Goal: Information Seeking & Learning: Learn about a topic

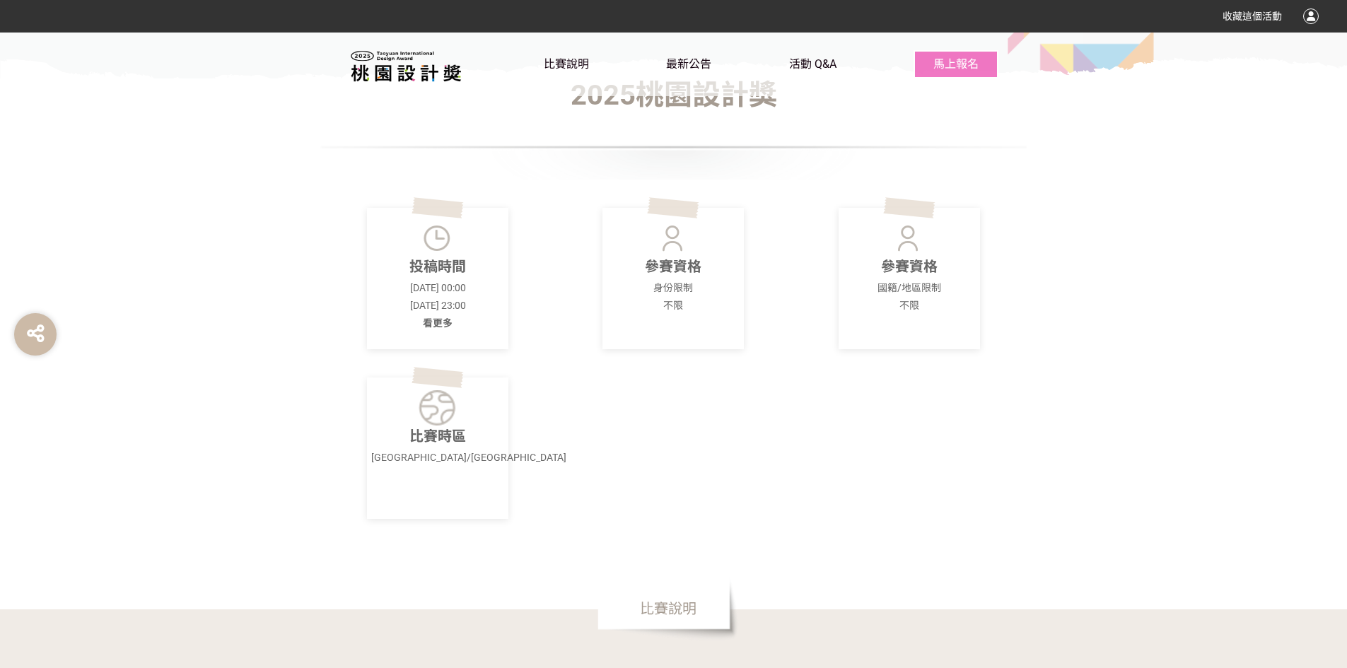
scroll to position [495, 0]
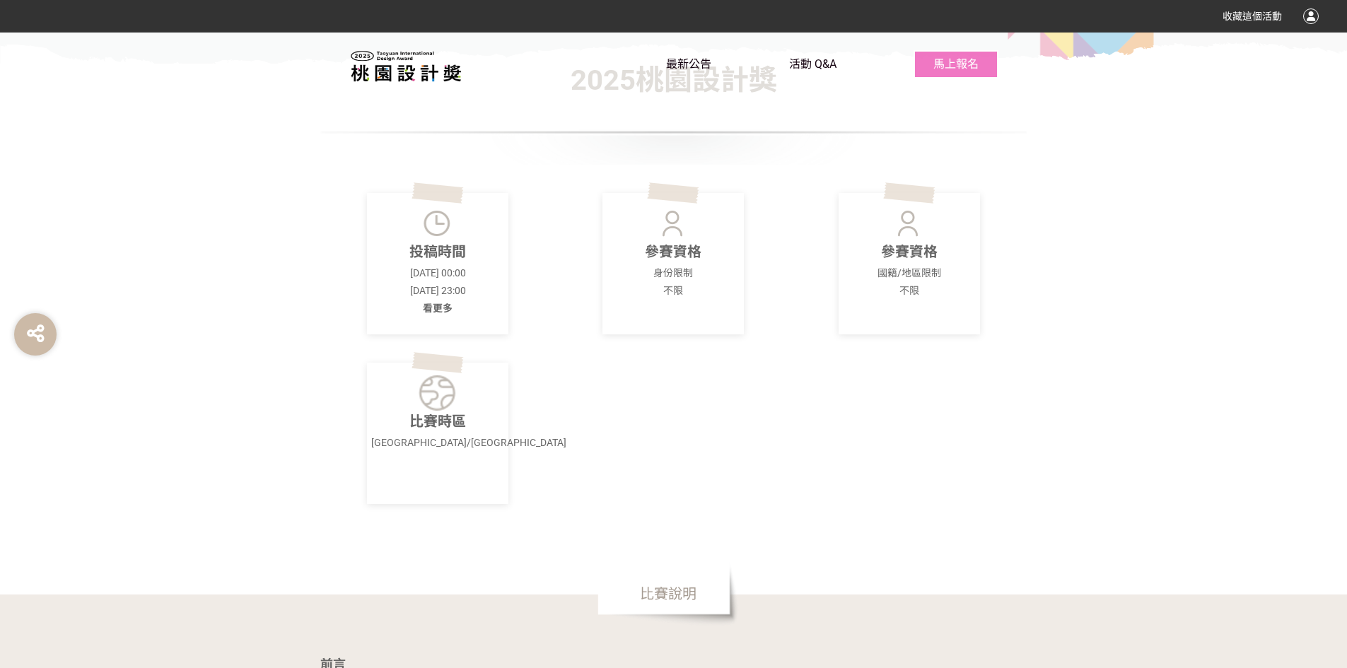
click at [578, 65] on span "比賽說明" at bounding box center [566, 63] width 45 height 13
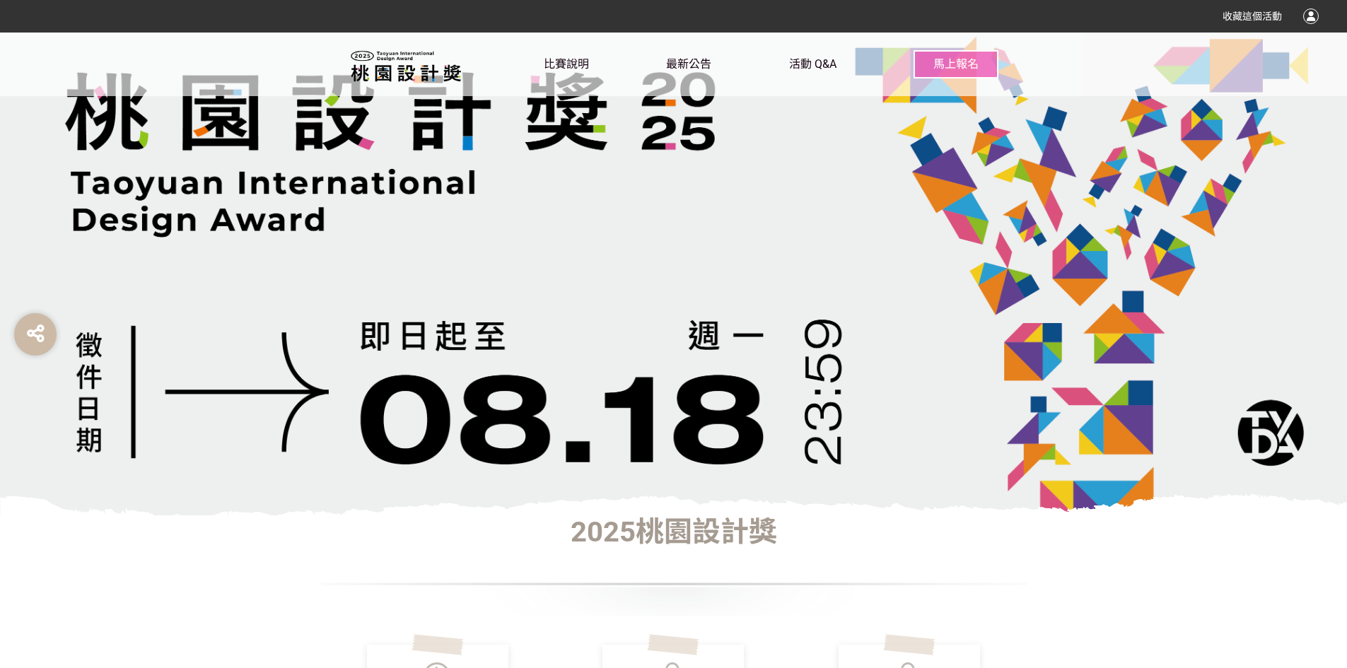
scroll to position [0, 0]
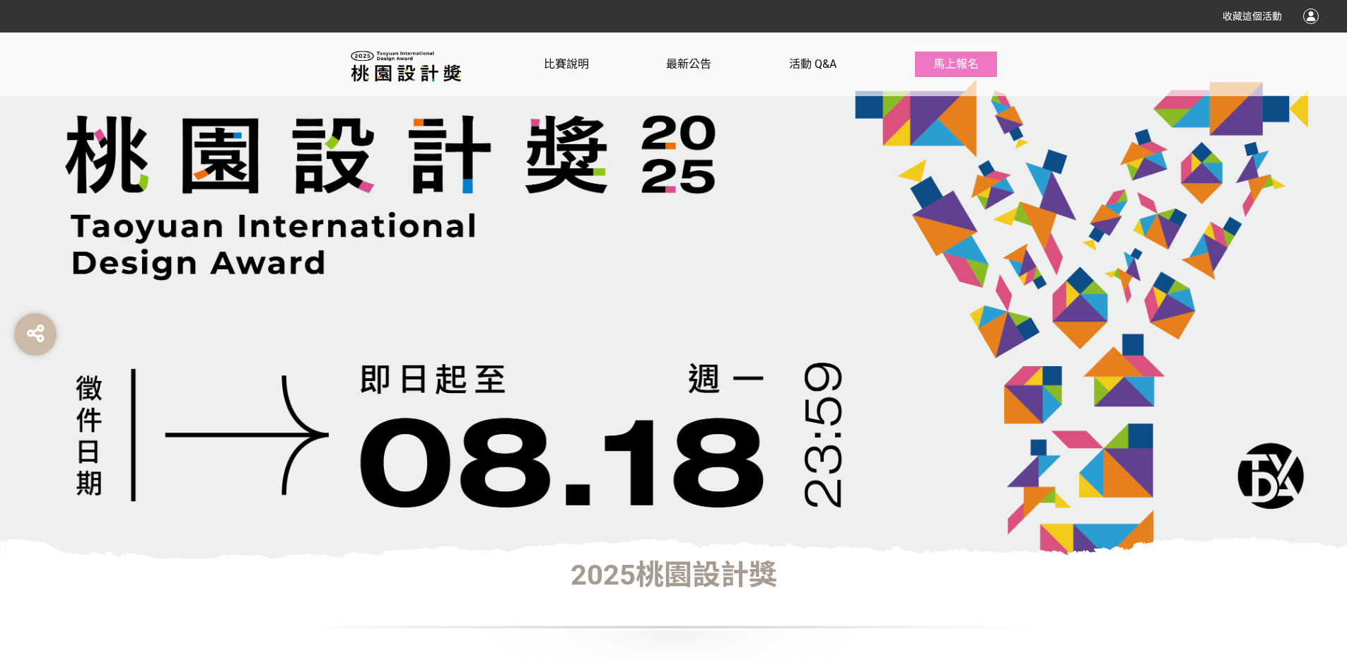
click at [630, 334] on div at bounding box center [673, 296] width 1347 height 526
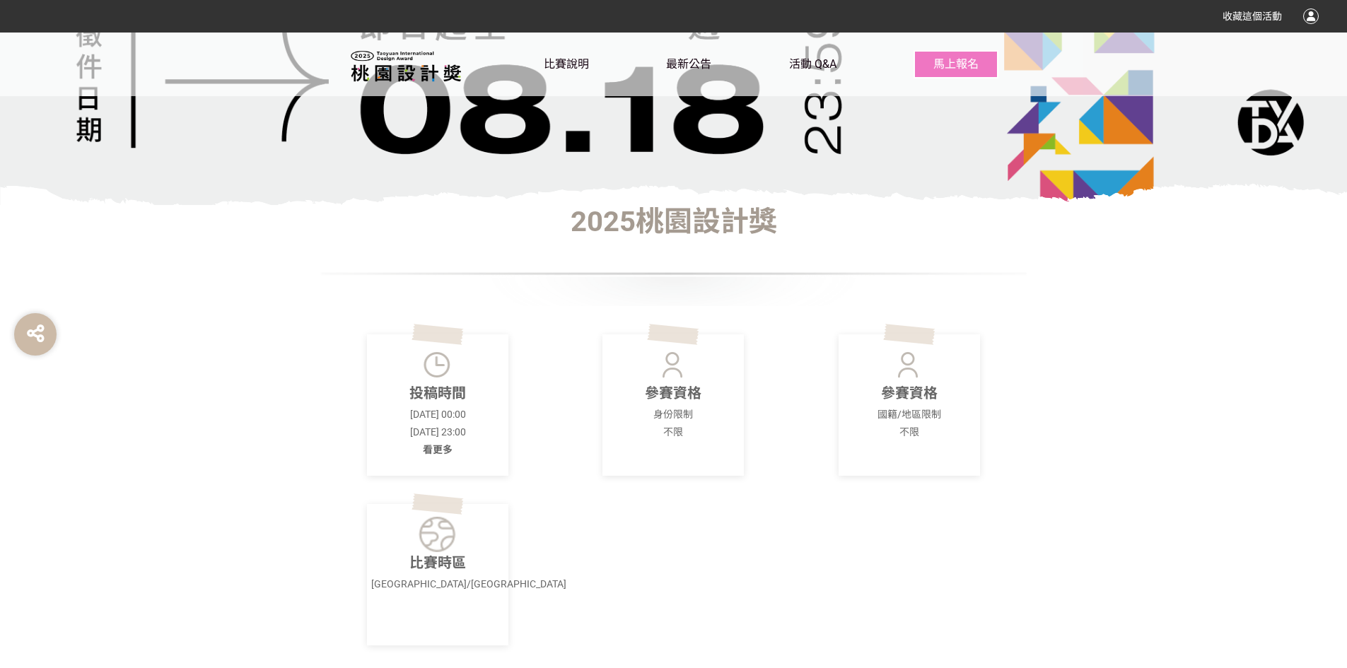
click at [425, 420] on p "[DATE] 00:00" at bounding box center [437, 414] width 133 height 15
click at [435, 449] on span "看更多" at bounding box center [438, 449] width 30 height 11
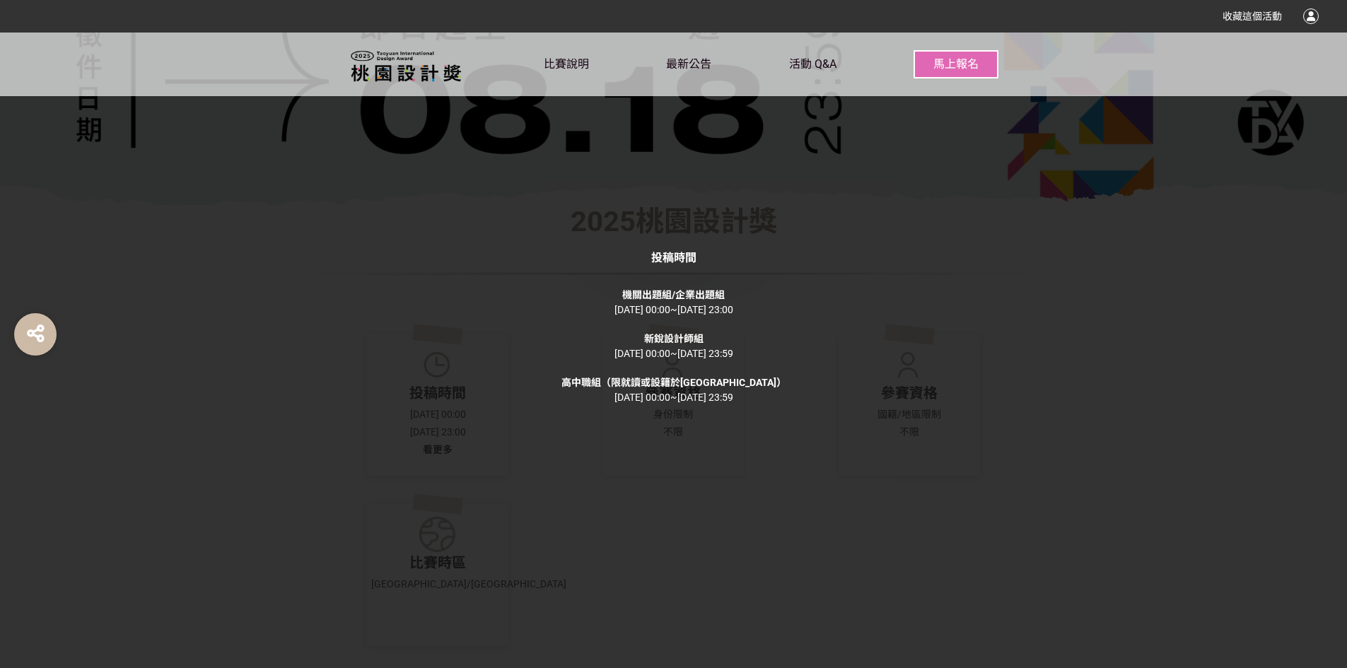
click at [785, 220] on div "投稿時間 機關出題組/企業出題組 [DATE] 00:00 ~ [DATE] 23:00 新銳設計師組 [DATE] 00:00 ~ [DATE] 23:59…" at bounding box center [673, 334] width 1347 height 668
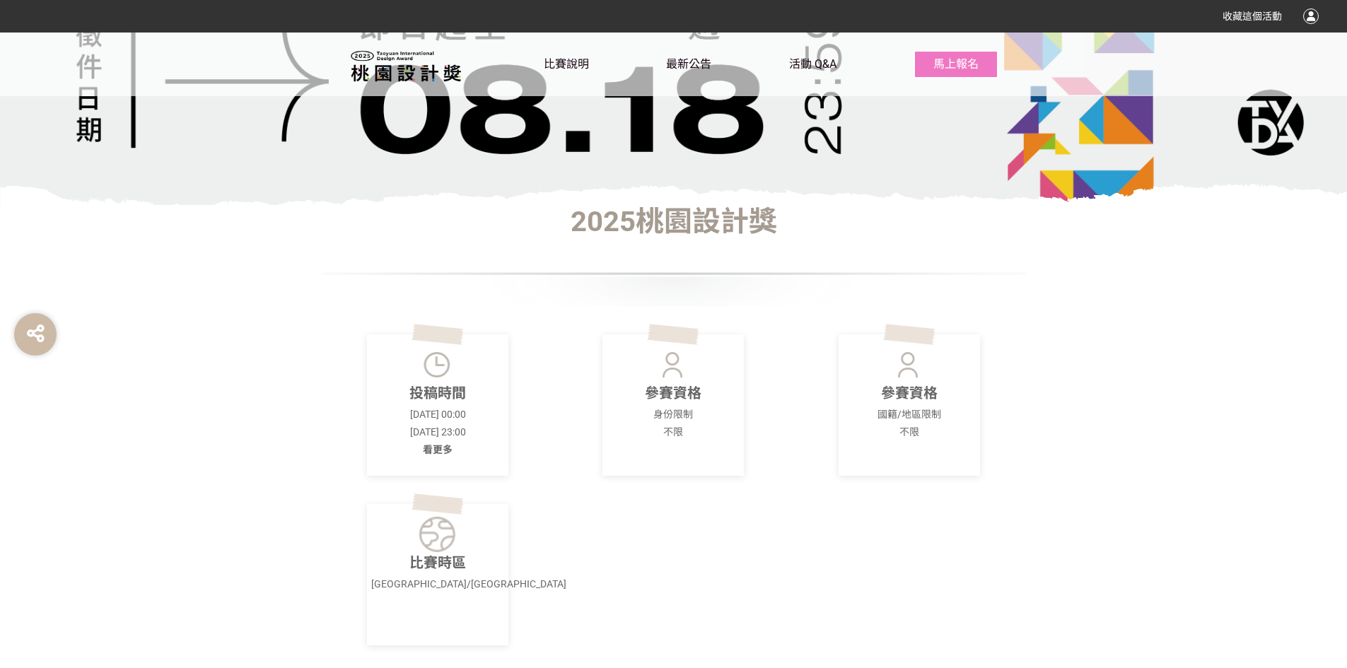
click at [772, 73] on div "比賽說明 最新公告 活動 Q&A 馬上報名" at bounding box center [771, 65] width 455 height 64
click at [831, 59] on span "活動 Q&A" at bounding box center [812, 63] width 47 height 13
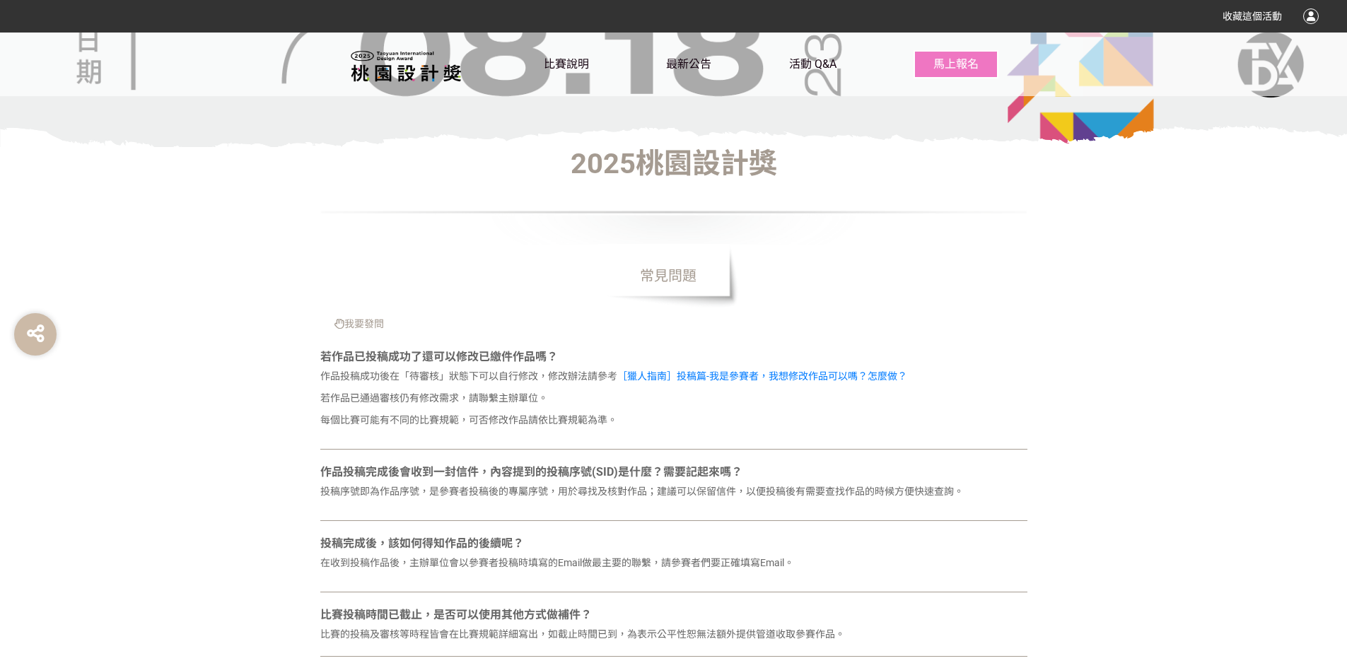
scroll to position [565, 0]
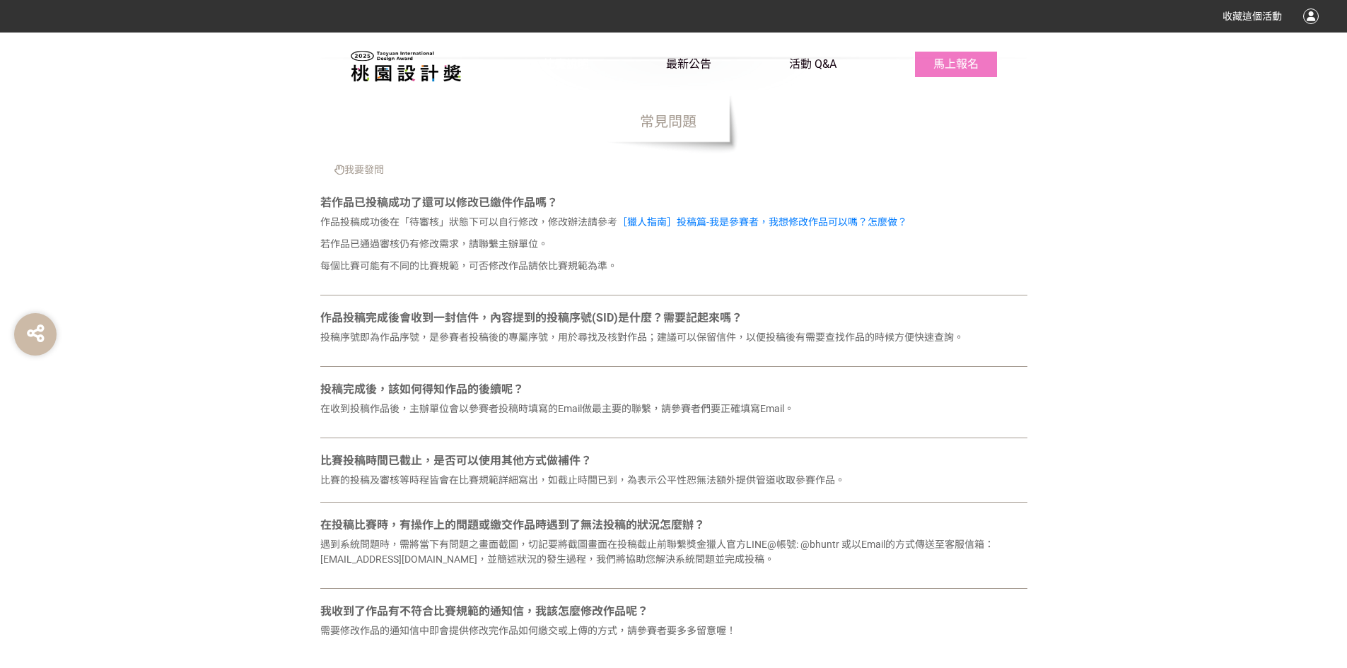
click at [582, 63] on span "比賽說明" at bounding box center [566, 63] width 45 height 13
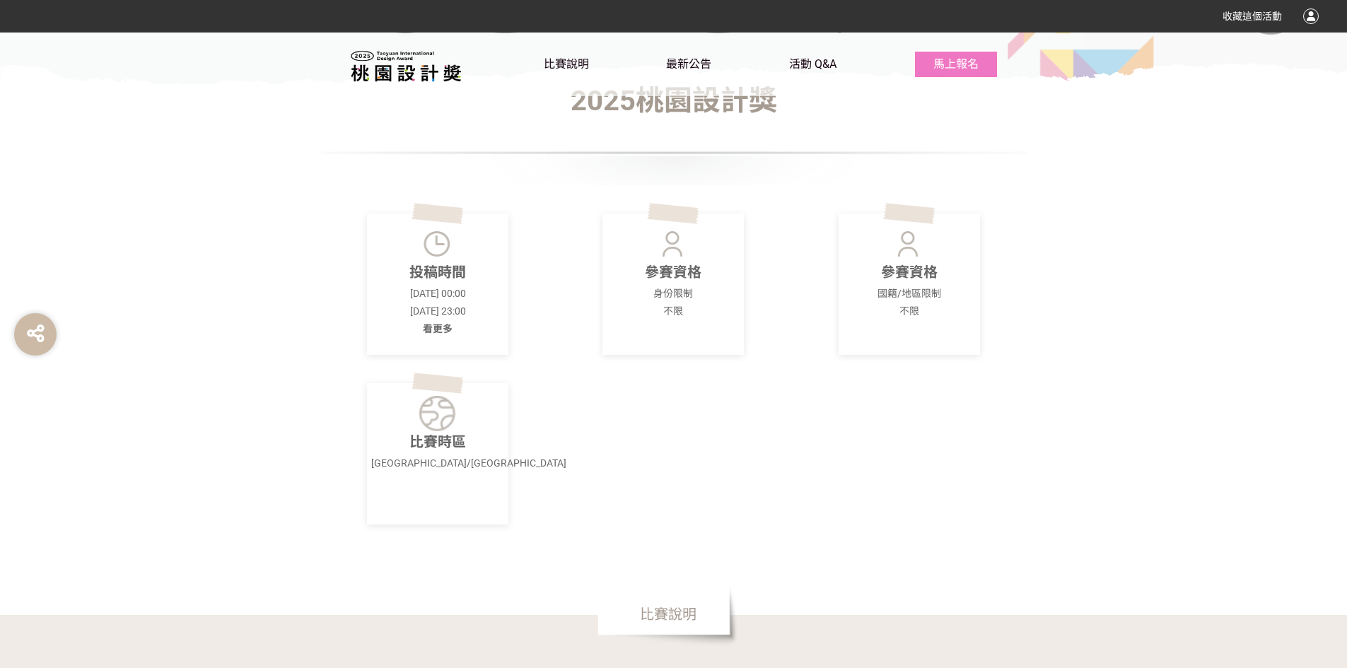
scroll to position [636, 0]
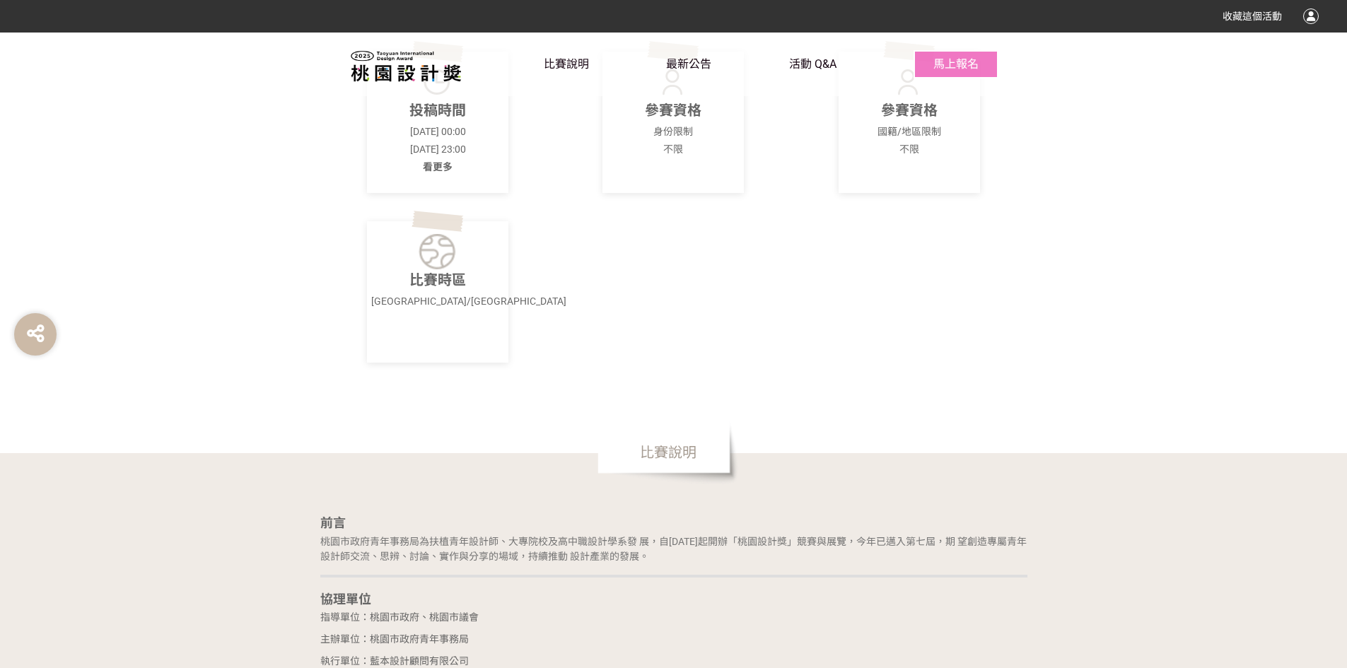
click at [457, 271] on p "比賽時區" at bounding box center [437, 279] width 133 height 21
click at [445, 291] on p "比賽時區" at bounding box center [437, 279] width 133 height 21
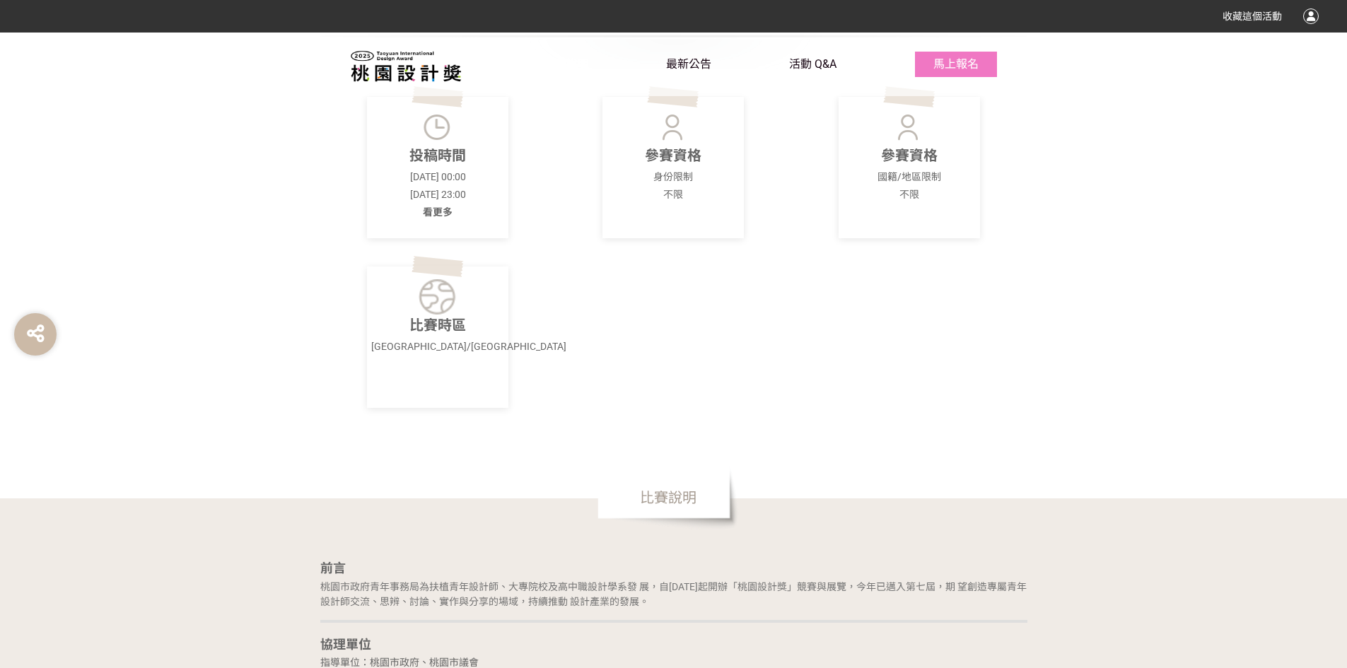
scroll to position [565, 0]
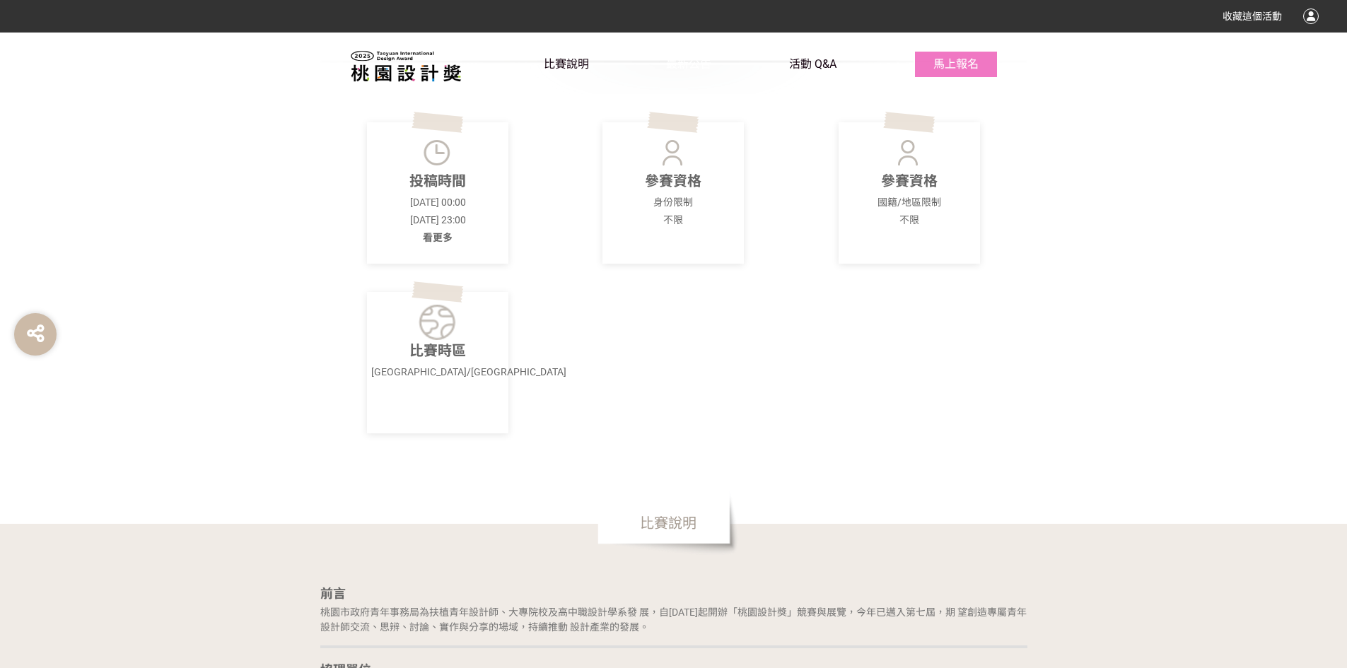
click at [696, 58] on span "最新公告" at bounding box center [688, 63] width 45 height 13
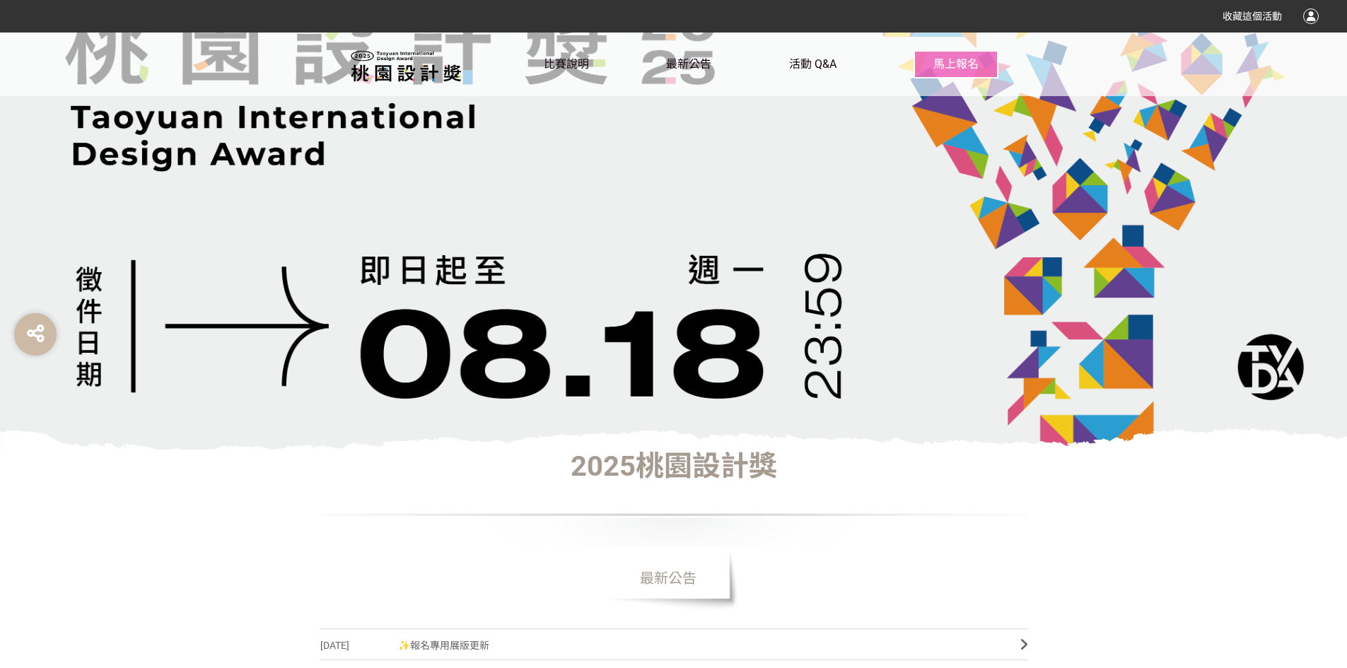
scroll to position [283, 0]
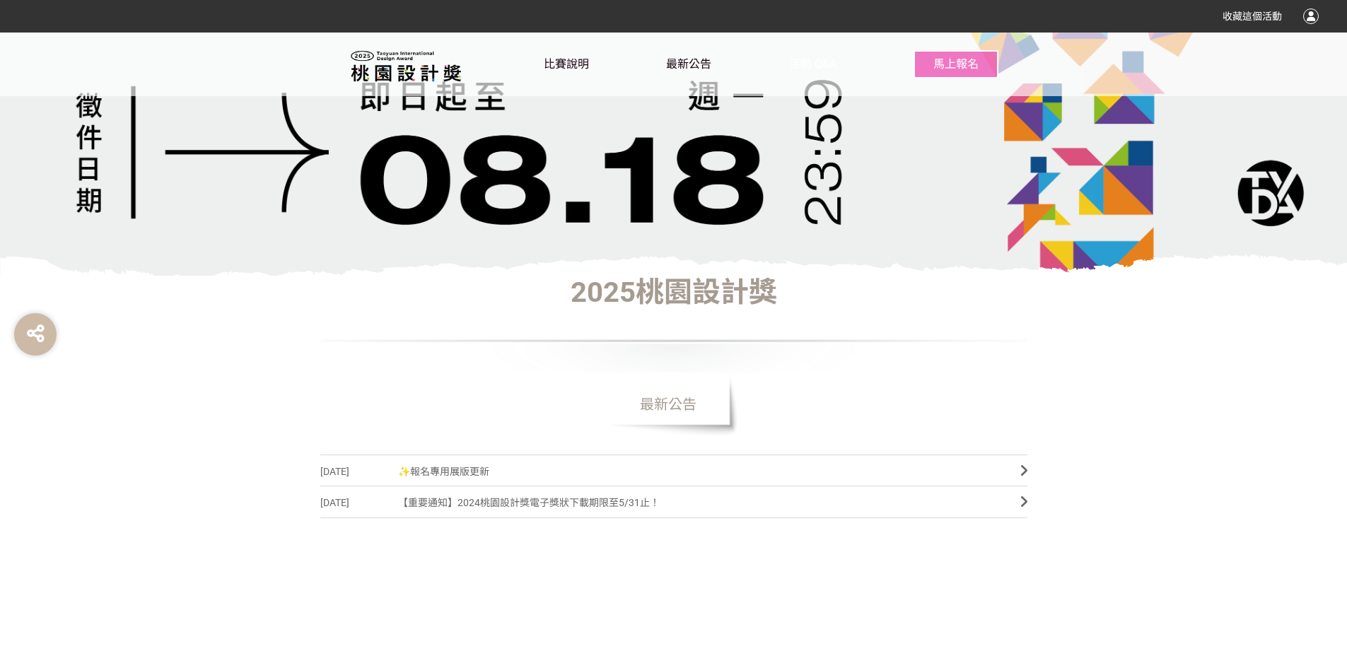
click at [814, 59] on span "活動 Q&A" at bounding box center [812, 63] width 47 height 13
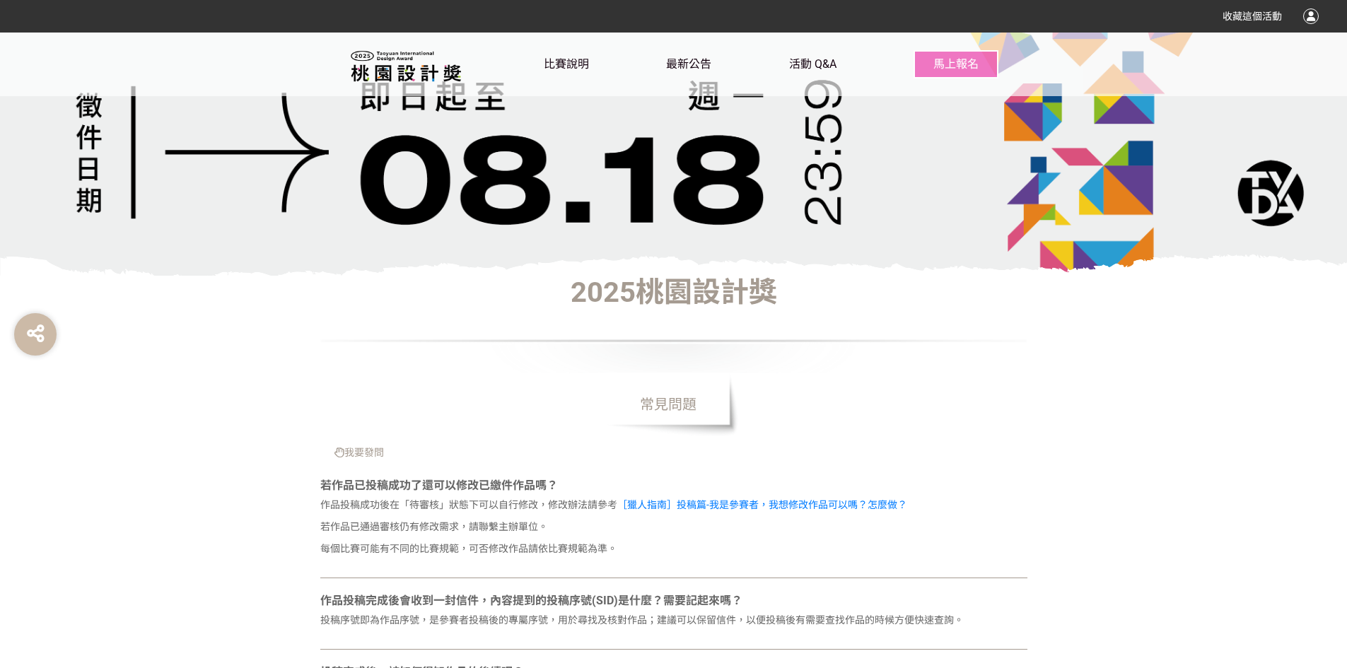
scroll to position [424, 0]
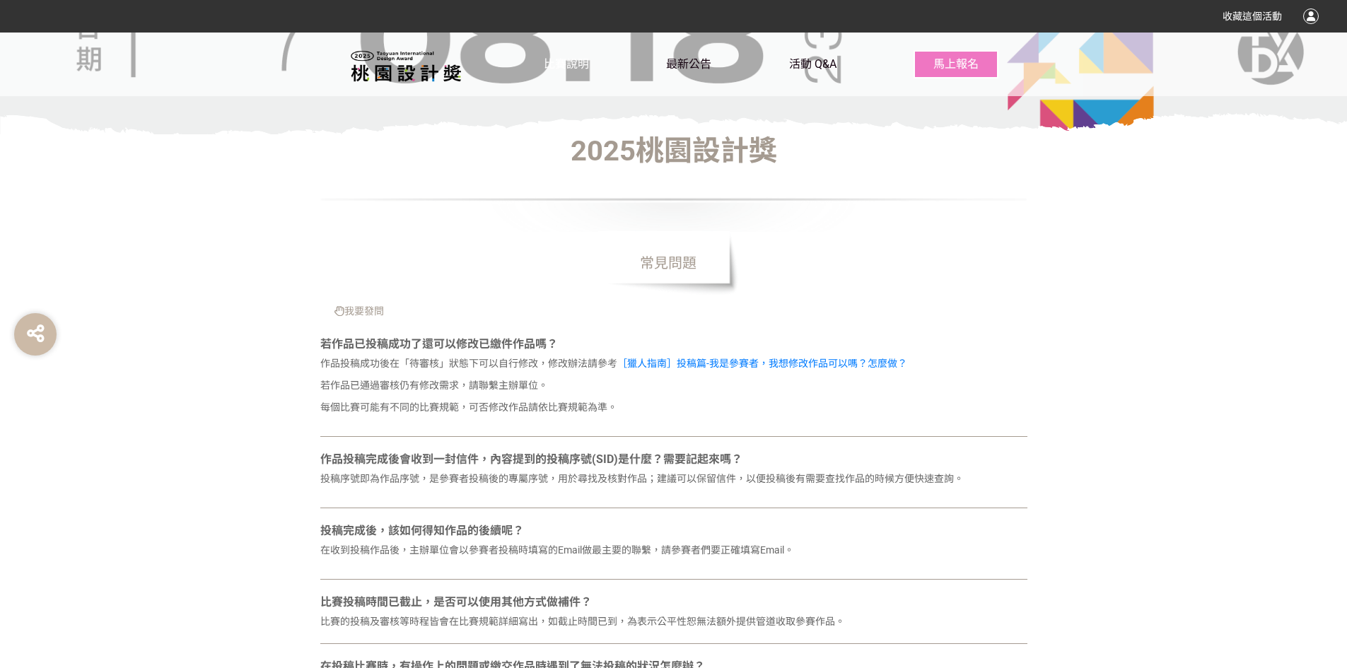
click at [577, 64] on span "比賽說明" at bounding box center [566, 63] width 45 height 13
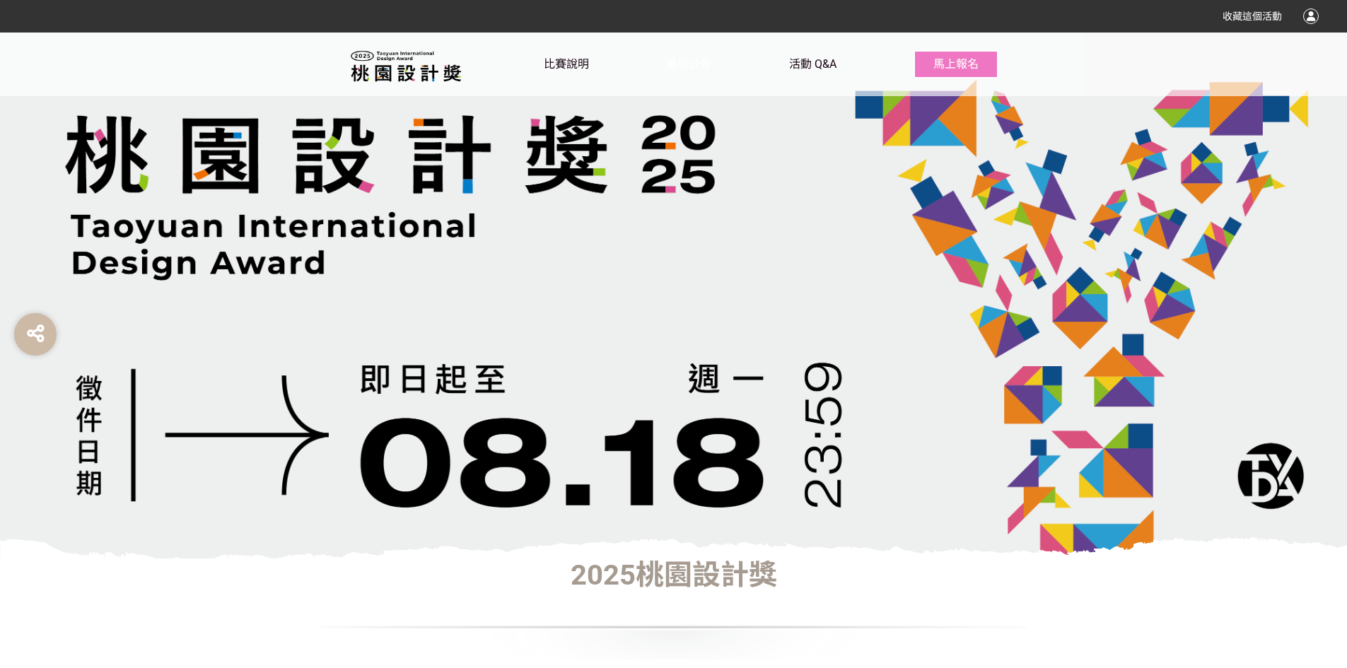
click at [682, 61] on span "最新公告" at bounding box center [688, 63] width 45 height 13
